Goal: Find specific page/section: Find specific page/section

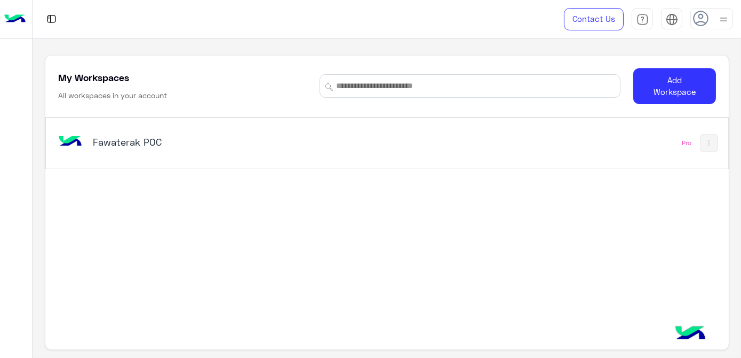
click at [359, 140] on div "Fawaterak POC" at bounding box center [255, 143] width 398 height 31
click at [329, 225] on div "Fawaterak POC Pro" at bounding box center [387, 234] width 684 height 234
click at [325, 192] on div "Fawaterak POC Pro" at bounding box center [387, 234] width 684 height 234
click at [316, 163] on div "Fawaterak POC Pro" at bounding box center [387, 143] width 683 height 51
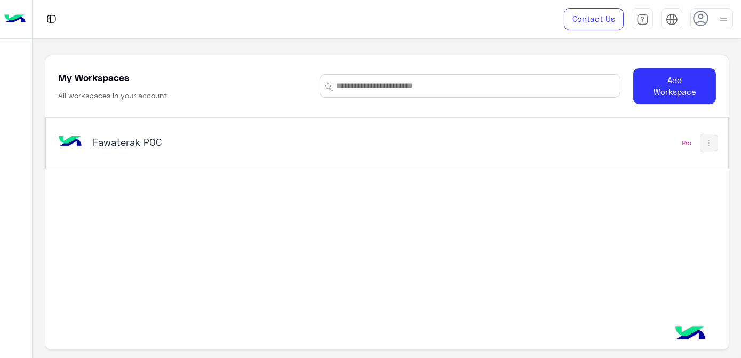
click at [316, 163] on div "Fawaterak POC Pro" at bounding box center [387, 143] width 683 height 51
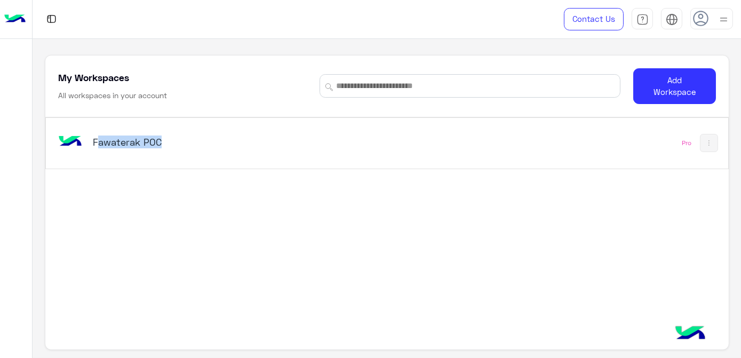
click at [316, 163] on div "Fawaterak POC Pro" at bounding box center [387, 143] width 683 height 51
